Goal: Task Accomplishment & Management: Manage account settings

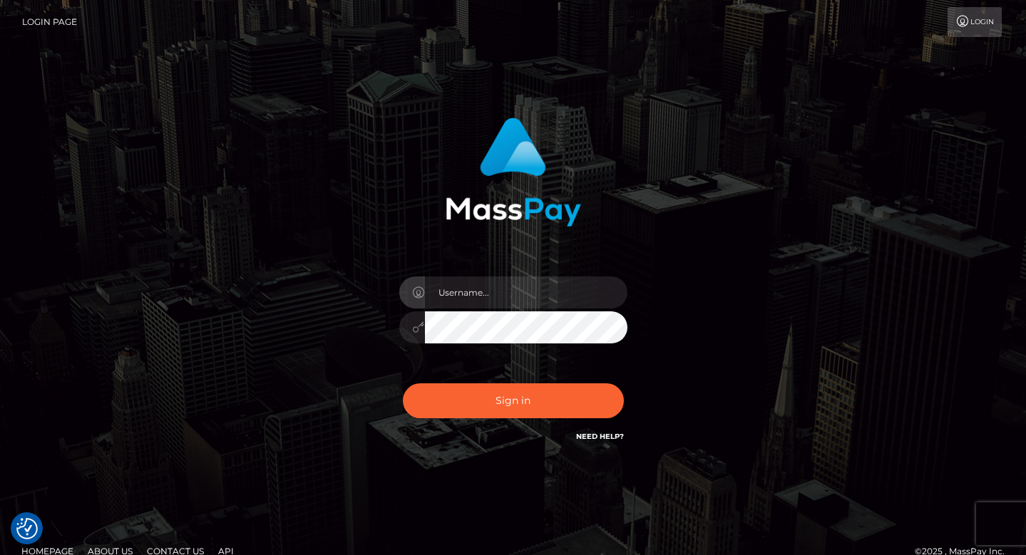
click at [503, 297] on input "text" at bounding box center [526, 293] width 202 height 32
type input "[EMAIL_ADDRESS][DOMAIN_NAME]"
click at [515, 402] on button "Sign in" at bounding box center [513, 401] width 221 height 35
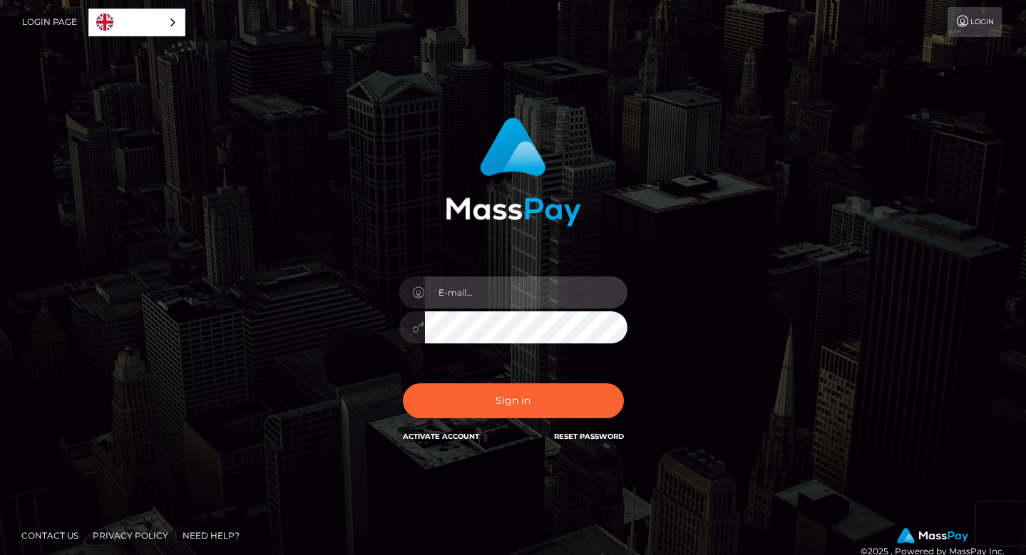
click at [466, 297] on input "email" at bounding box center [526, 293] width 202 height 32
type input "[EMAIL_ADDRESS][DOMAIN_NAME]"
click at [377, 322] on div "In order to protect your account, we're utilizing the help of a captcha service…" at bounding box center [513, 281] width 374 height 349
click at [403, 384] on button "Sign in" at bounding box center [513, 401] width 221 height 35
